Goal: Task Accomplishment & Management: Use online tool/utility

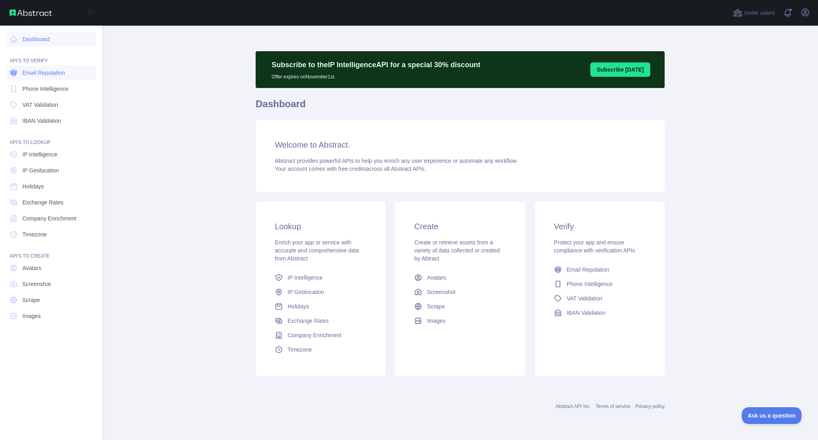
click at [42, 72] on span "Email Reputation" at bounding box center [43, 73] width 43 height 8
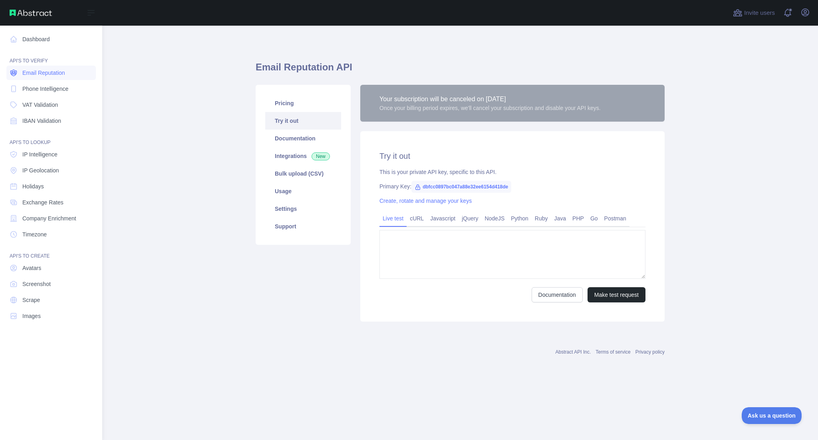
type textarea "**********"
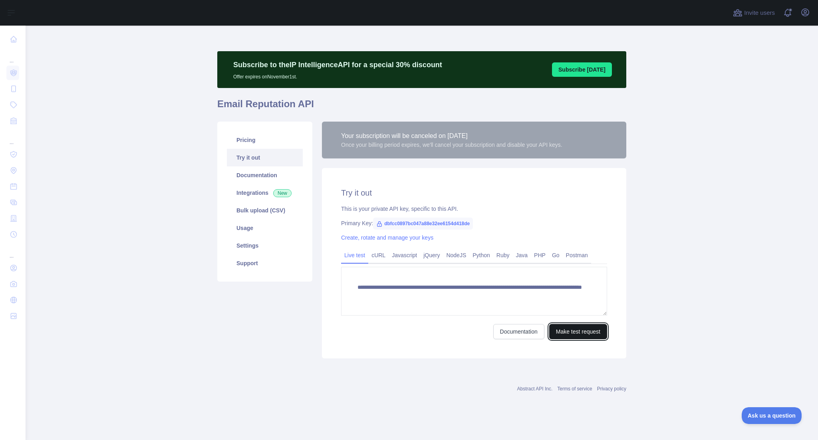
click at [571, 330] on button "Make test request" at bounding box center [578, 331] width 58 height 15
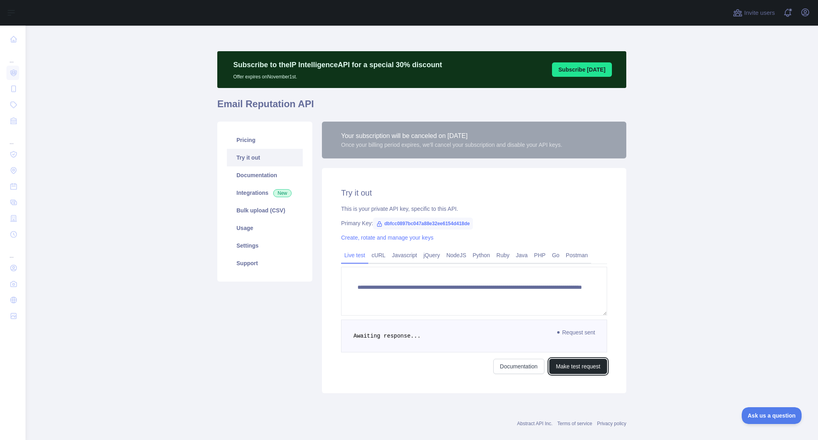
scroll to position [12, 0]
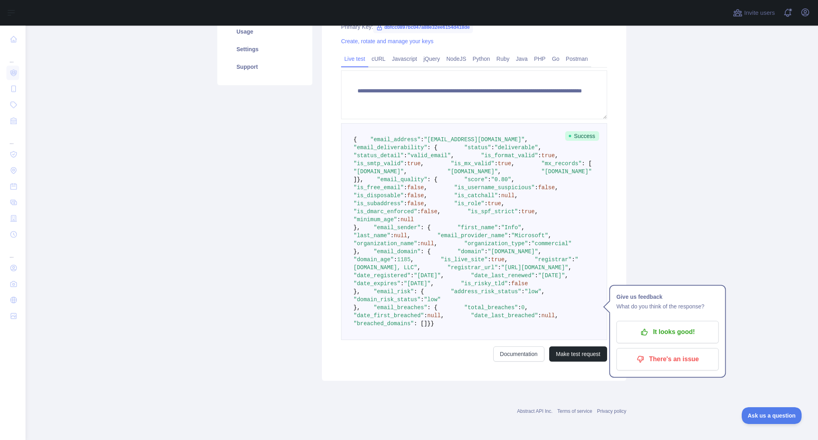
click at [470, 304] on pre "{ "email_address" : "[EMAIL_ADDRESS][DOMAIN_NAME]" , "email_deliverability" : {…" at bounding box center [474, 231] width 266 height 217
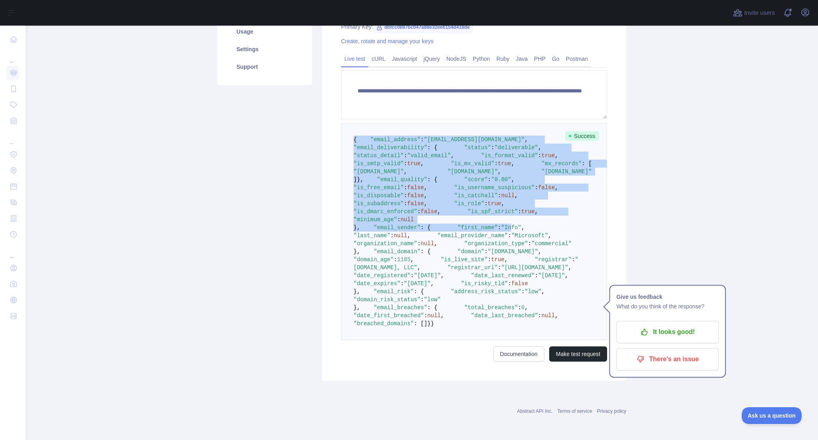
drag, startPoint x: 346, startPoint y: 135, endPoint x: 425, endPoint y: 356, distance: 233.7
click at [425, 340] on pre "{ "email_address" : "[EMAIL_ADDRESS][DOMAIN_NAME]" , "email_deliverability" : {…" at bounding box center [474, 231] width 266 height 217
click at [368, 317] on pre "{ "email_address" : "[EMAIL_ADDRESS][DOMAIN_NAME]" , "email_deliverability" : {…" at bounding box center [474, 231] width 266 height 217
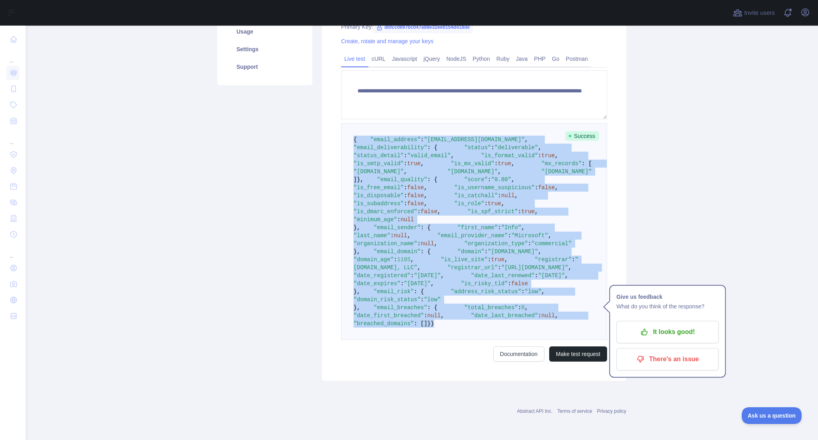
click at [365, 320] on pre "{ "email_address" : "[EMAIL_ADDRESS][DOMAIN_NAME]" , "email_deliverability" : {…" at bounding box center [474, 231] width 266 height 217
copy code "{ "email_address" : "[EMAIL_ADDRESS][DOMAIN_NAME]" , "email_deliverability" : {…"
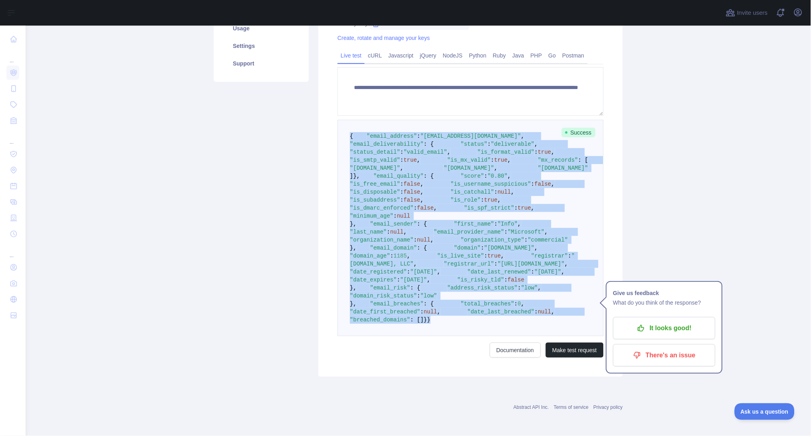
click at [518, 225] on pre "{ "email_address" : "[EMAIL_ADDRESS][DOMAIN_NAME]" , "email_deliverability" : {…" at bounding box center [471, 228] width 266 height 217
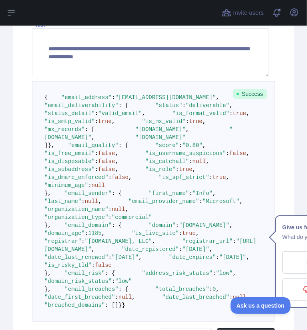
scroll to position [397, 0]
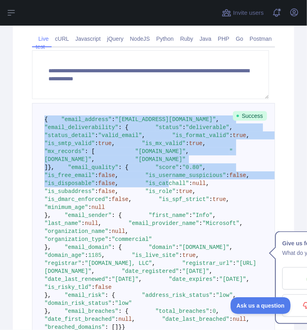
drag, startPoint x: 44, startPoint y: 119, endPoint x: 90, endPoint y: 274, distance: 161.9
click at [90, 274] on pre "{ "email_address" : "[EMAIL_ADDRESS][DOMAIN_NAME]" , "email_deliverability" : {…" at bounding box center [153, 223] width 243 height 241
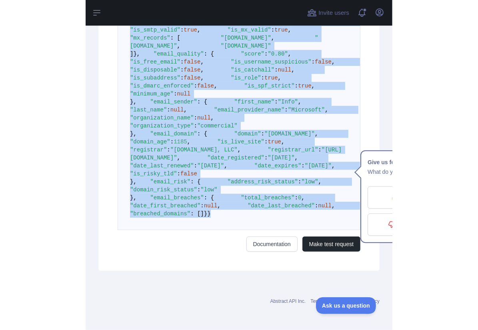
scroll to position [658, 0]
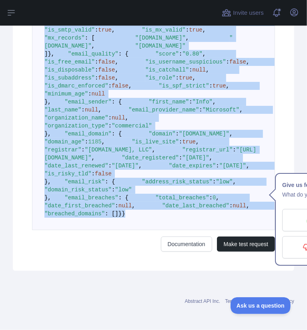
copy code "{ "email_address" : "[EMAIL_ADDRESS][DOMAIN_NAME]" , "email_deliverability" : {…"
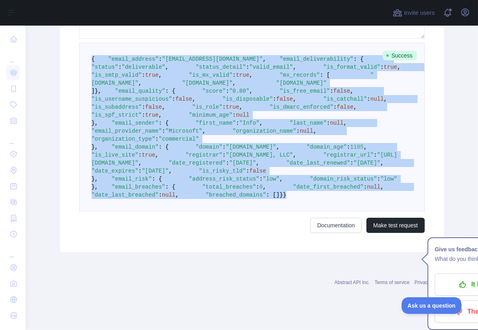
click at [273, 152] on pre "{ "email_address" : "[EMAIL_ADDRESS][DOMAIN_NAME]" , "email_deliverability" : {…" at bounding box center [251, 127] width 345 height 169
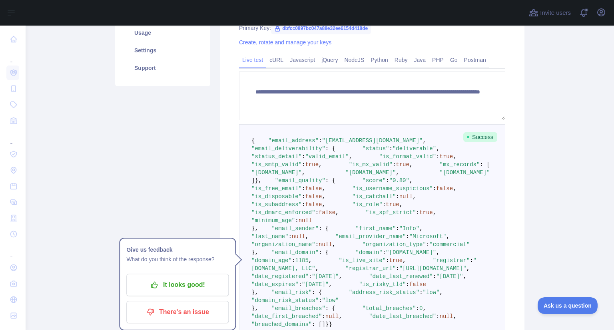
scroll to position [195, 0]
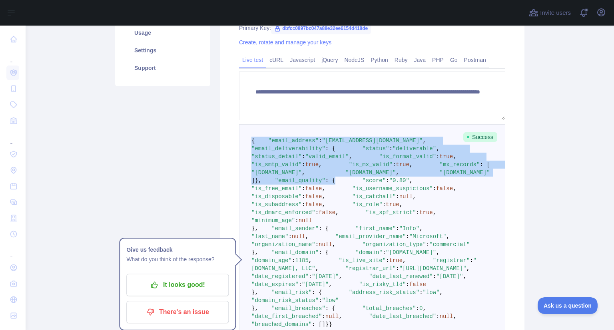
drag, startPoint x: 246, startPoint y: 142, endPoint x: 337, endPoint y: 257, distance: 146.5
click at [337, 257] on pre "{ "email_address" : "[EMAIL_ADDRESS][DOMAIN_NAME]" , "email_deliverability" : {…" at bounding box center [372, 232] width 266 height 217
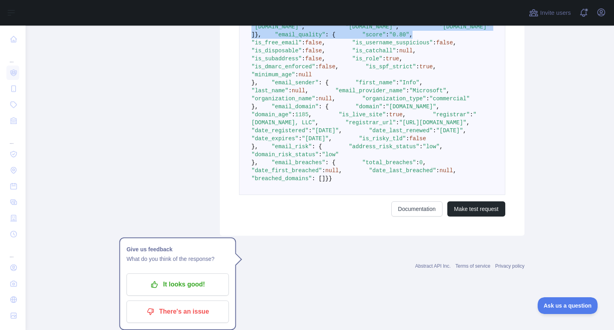
scroll to position [553, 0]
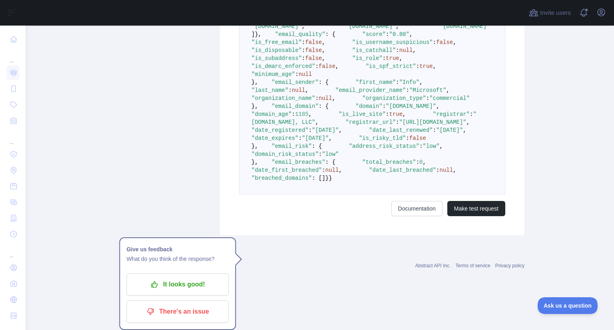
click at [261, 195] on pre "{ "email_address" : "[EMAIL_ADDRESS][DOMAIN_NAME]" , "email_deliverability" : {…" at bounding box center [372, 86] width 266 height 217
click at [257, 195] on pre "{ "email_address" : "[EMAIL_ADDRESS][DOMAIN_NAME]" , "email_deliverability" : {…" at bounding box center [372, 86] width 266 height 217
click at [256, 195] on pre "{ "email_address" : "[EMAIL_ADDRESS][DOMAIN_NAME]" , "email_deliverability" : {…" at bounding box center [372, 86] width 266 height 217
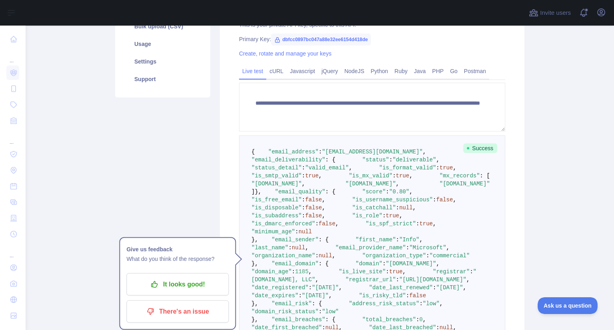
scroll to position [184, 0]
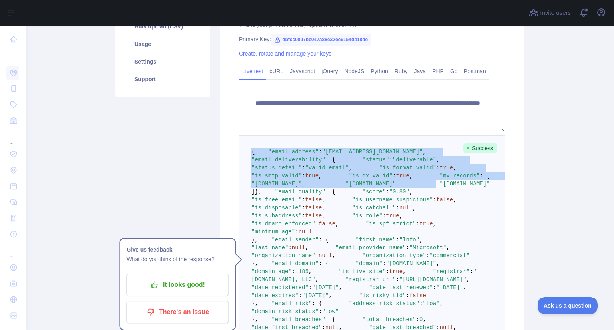
drag, startPoint x: 248, startPoint y: 151, endPoint x: 280, endPoint y: 245, distance: 99.5
click at [280, 245] on pre "{ "email_address" : "[EMAIL_ADDRESS][DOMAIN_NAME]" , "email_deliverability" : {…" at bounding box center [372, 243] width 266 height 217
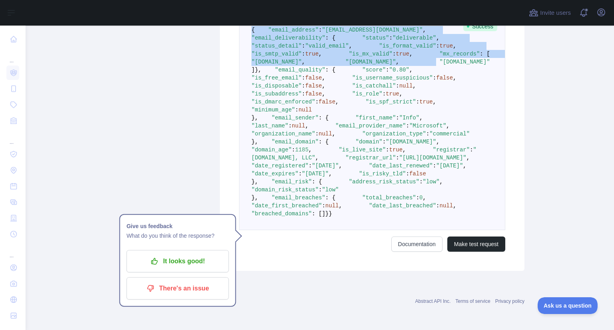
scroll to position [509, 0]
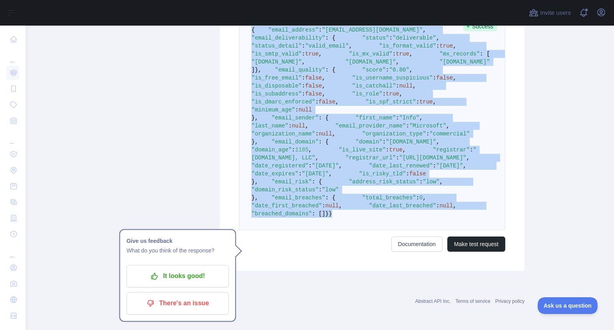
click at [257, 230] on pre "{ "email_address" : "[EMAIL_ADDRESS][DOMAIN_NAME]" , "email_deliverability" : {…" at bounding box center [372, 122] width 266 height 217
copy code "{ "email_address" : "[EMAIL_ADDRESS][DOMAIN_NAME]" , "email_deliverability" : {…"
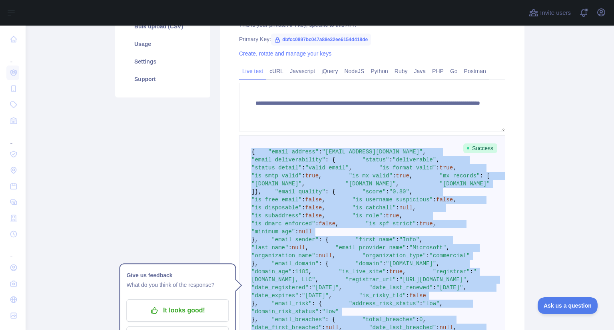
scroll to position [185, 0]
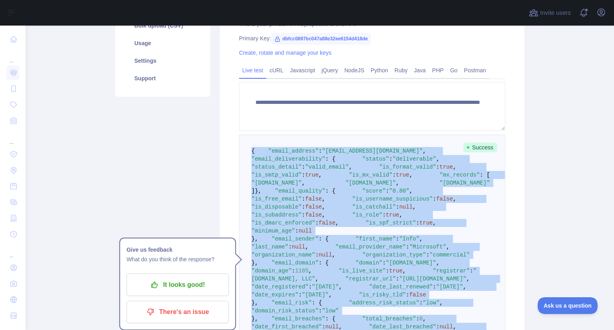
click at [378, 202] on pre "{ "email_address" : "[EMAIL_ADDRESS][DOMAIN_NAME]" , "email_deliverability" : {…" at bounding box center [372, 243] width 266 height 217
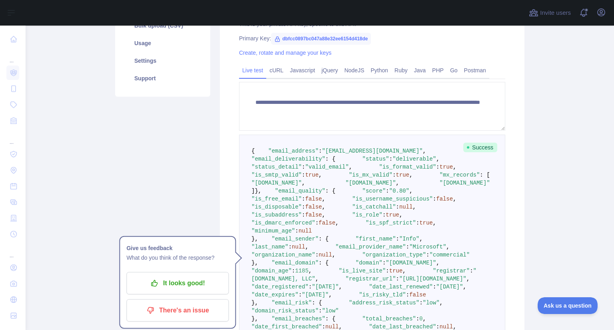
scroll to position [0, 0]
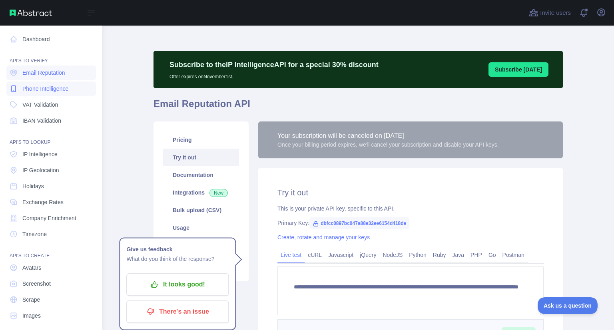
click at [42, 91] on span "Phone Intelligence" at bounding box center [45, 89] width 46 height 8
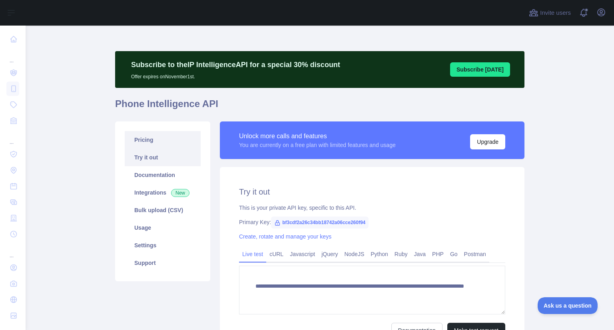
click at [149, 136] on link "Pricing" at bounding box center [163, 140] width 76 height 18
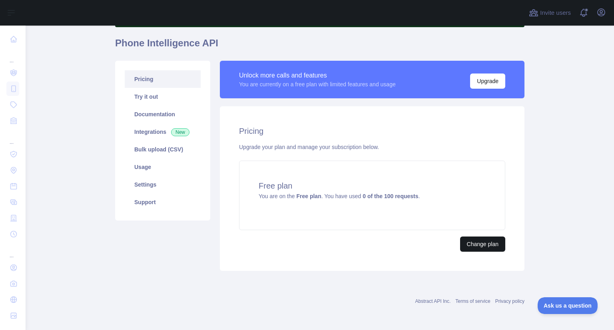
scroll to position [60, 0]
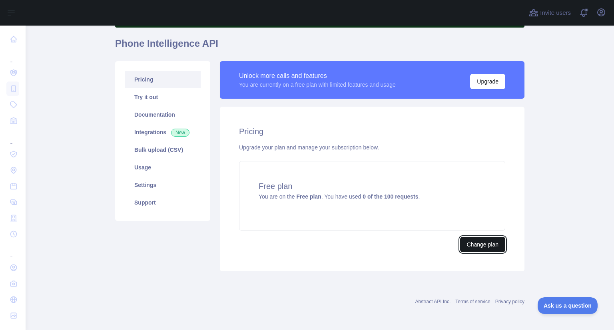
click at [482, 249] on button "Change plan" at bounding box center [482, 244] width 45 height 15
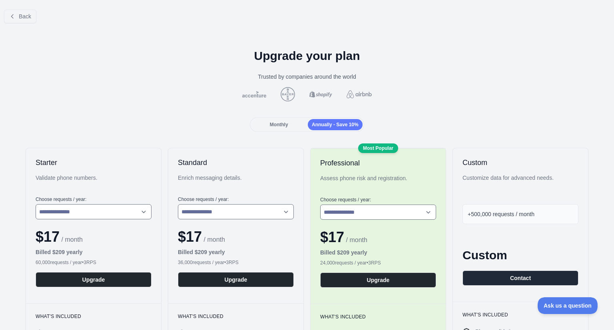
click at [171, 6] on div "Back" at bounding box center [307, 16] width 614 height 26
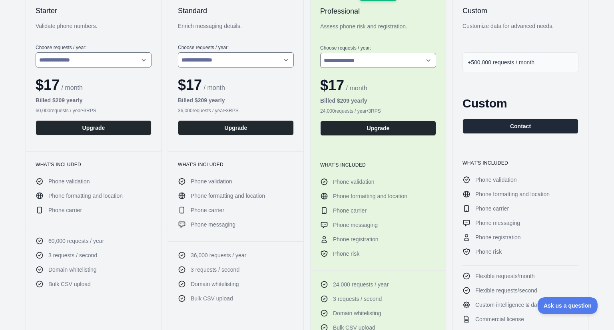
scroll to position [151, 0]
